Goal: Find specific page/section: Find specific page/section

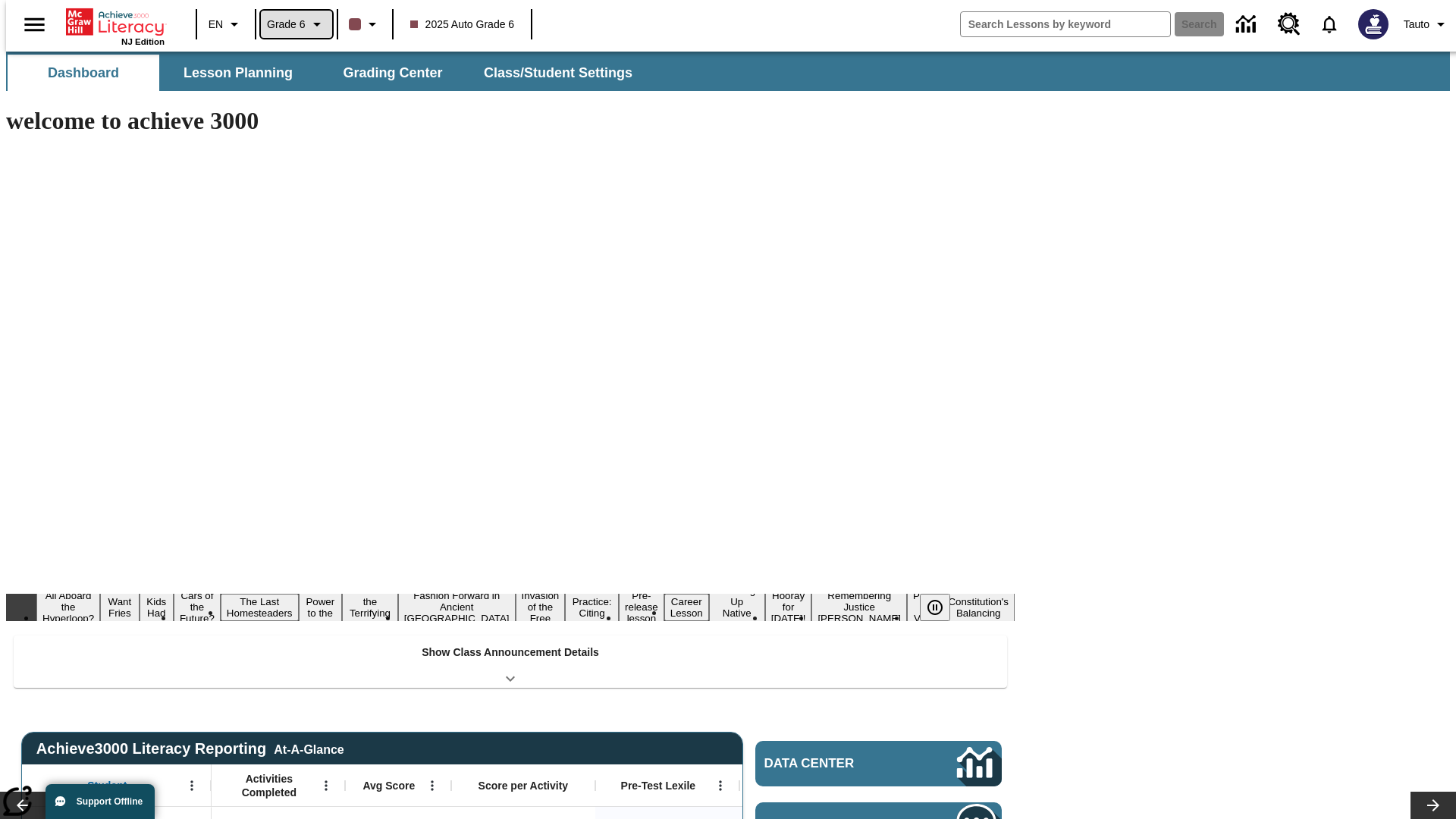
click at [292, 24] on span "Grade 6" at bounding box center [286, 24] width 39 height 16
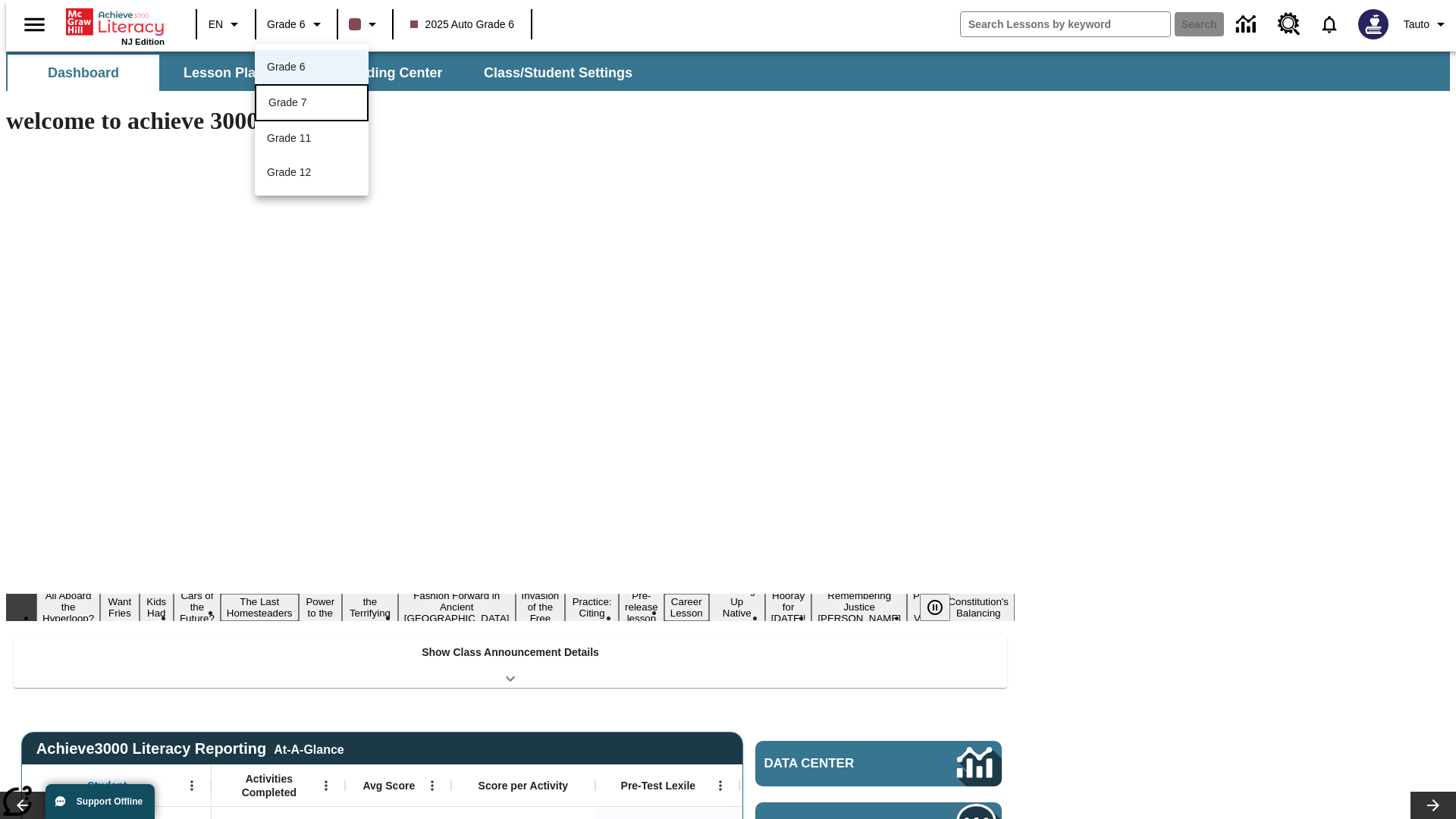
click at [311, 104] on div "Grade 7" at bounding box center [311, 102] width 87 height 16
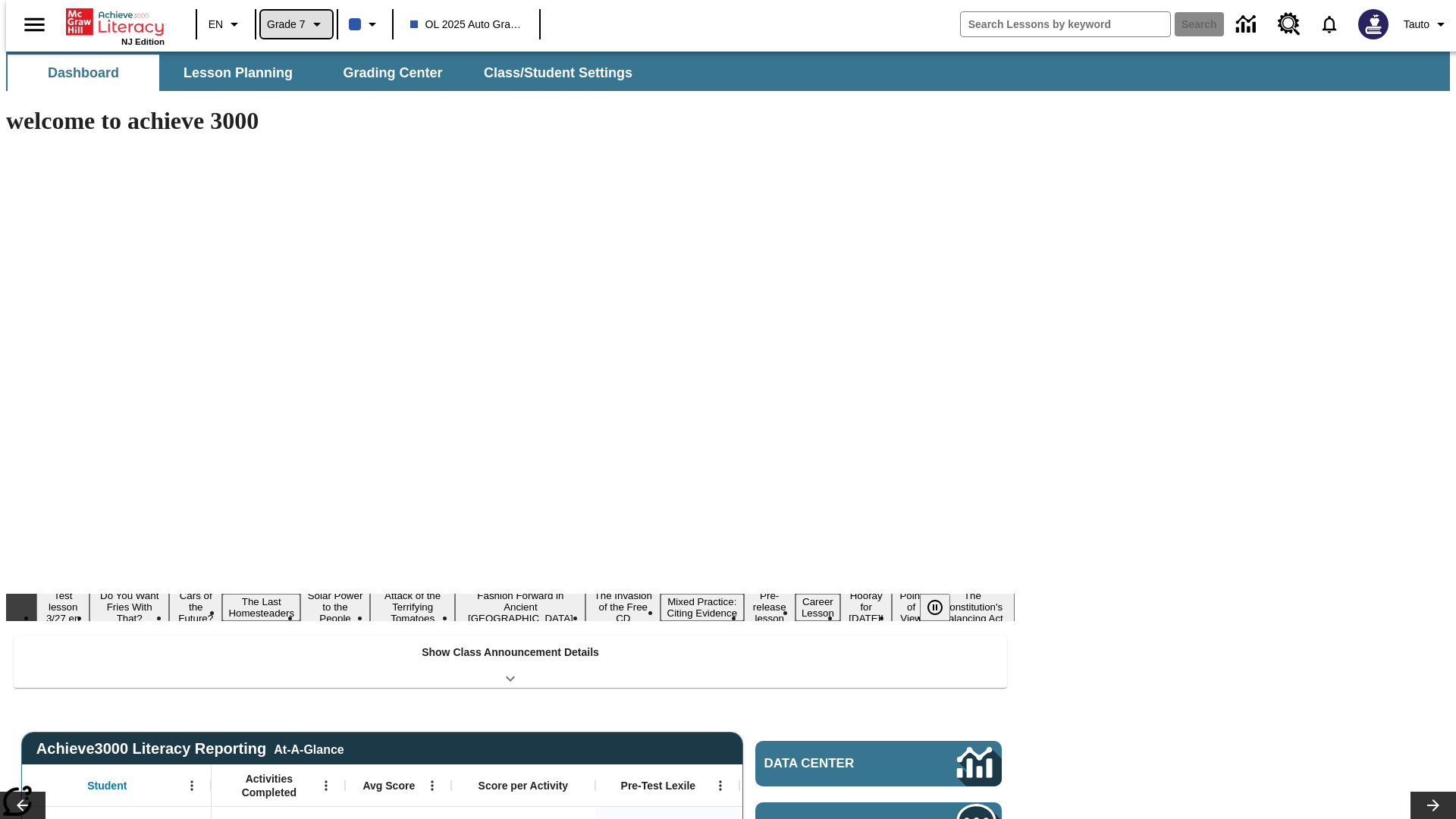
click at [292, 24] on span "Grade 7" at bounding box center [286, 24] width 39 height 16
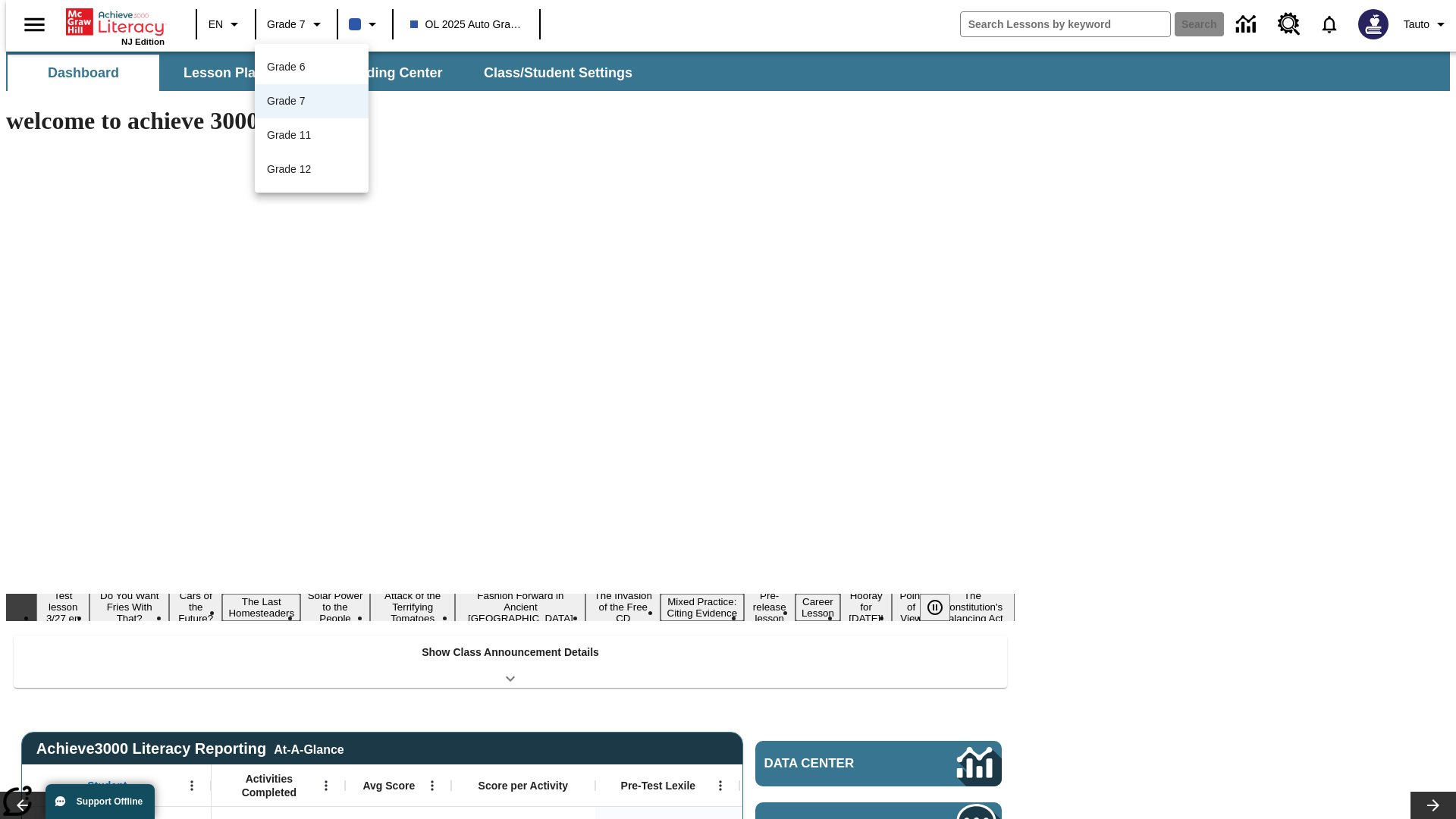
click at [728, 410] on div at bounding box center [728, 410] width 1456 height 819
click at [232, 73] on span "Lesson Planning" at bounding box center [237, 73] width 109 height 17
